Goal: Task Accomplishment & Management: Manage account settings

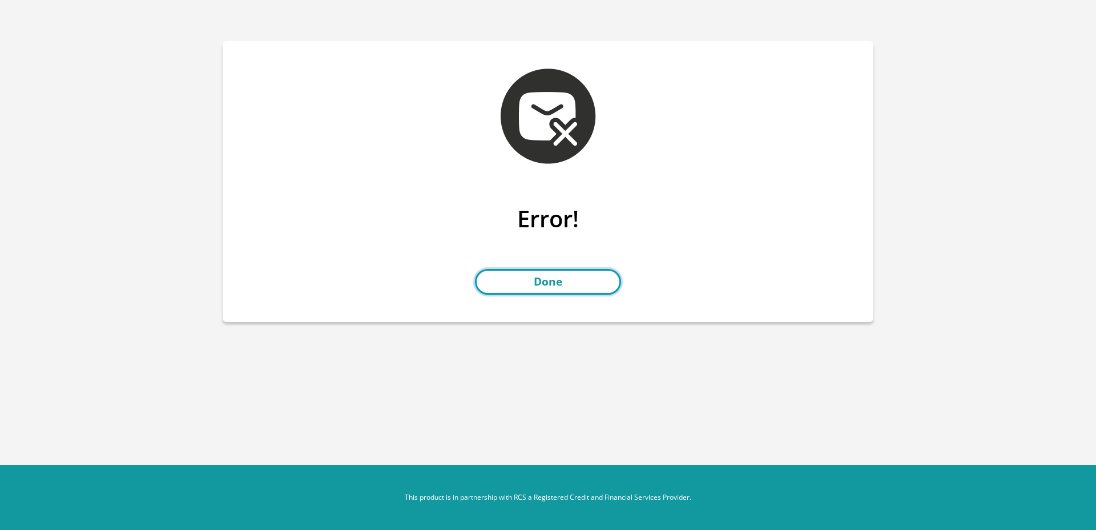
click at [545, 281] on link "Done" at bounding box center [548, 282] width 146 height 26
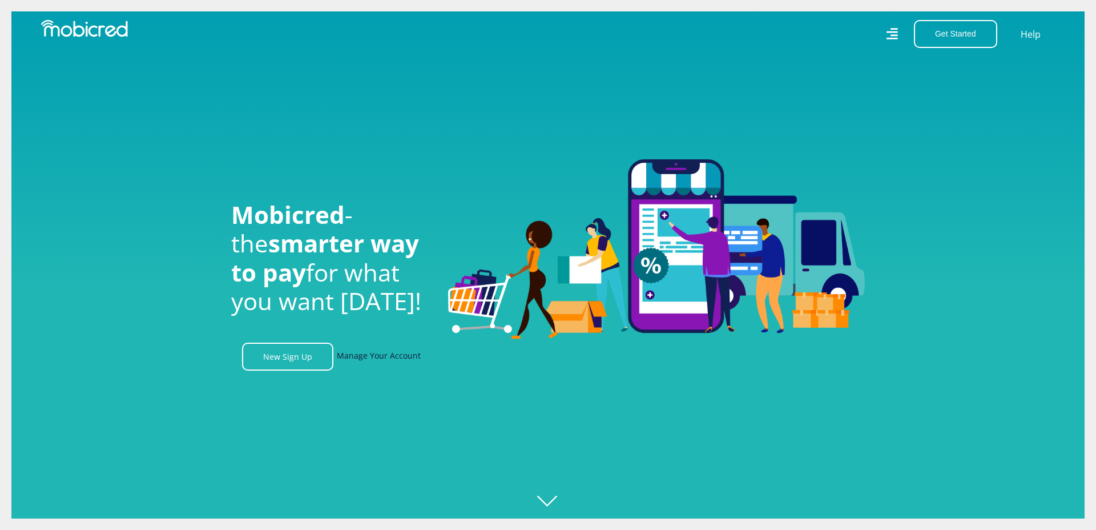
click at [355, 354] on link "Manage Your Account" at bounding box center [379, 357] width 84 height 28
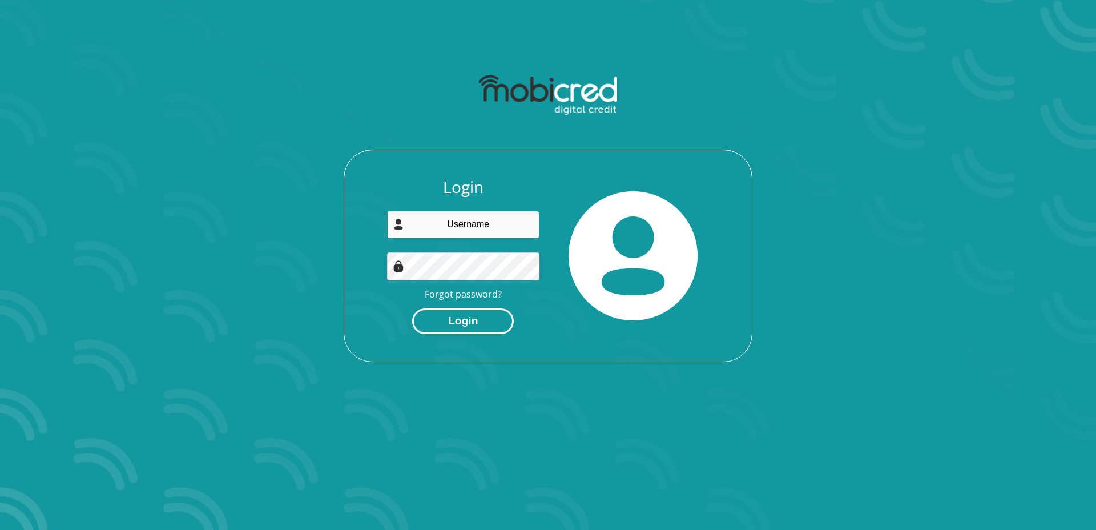
type input "siyasuku14@gmail.com"
click at [489, 319] on button "Login" at bounding box center [463, 321] width 102 height 26
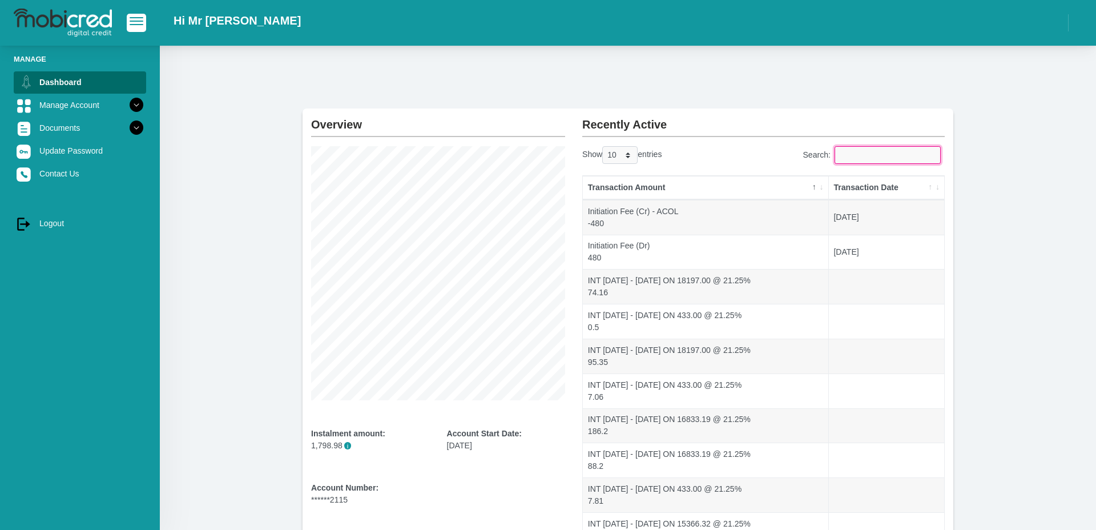
click at [874, 152] on input "Search:" at bounding box center [888, 155] width 106 height 18
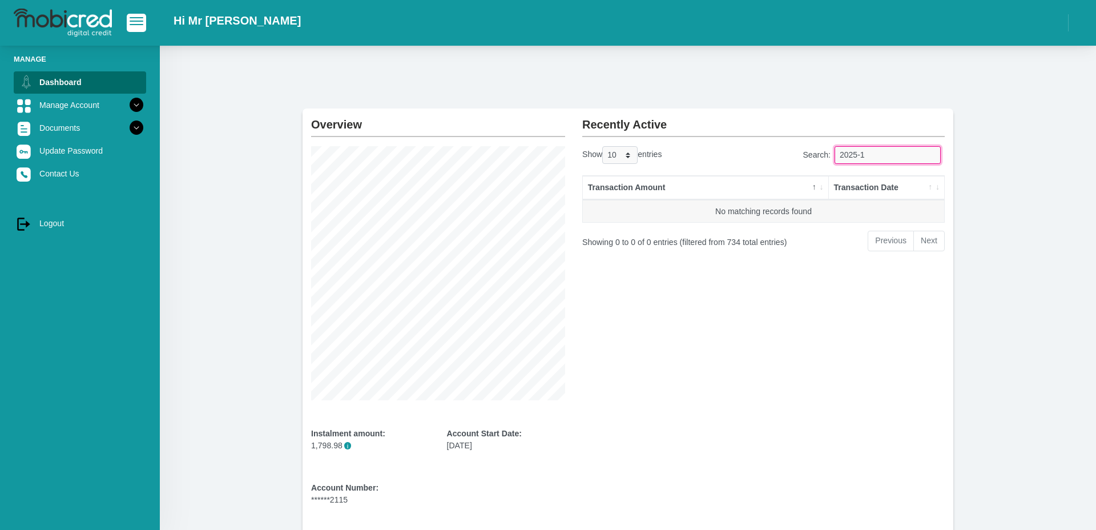
type input "2025-10"
